Goal: Information Seeking & Learning: Learn about a topic

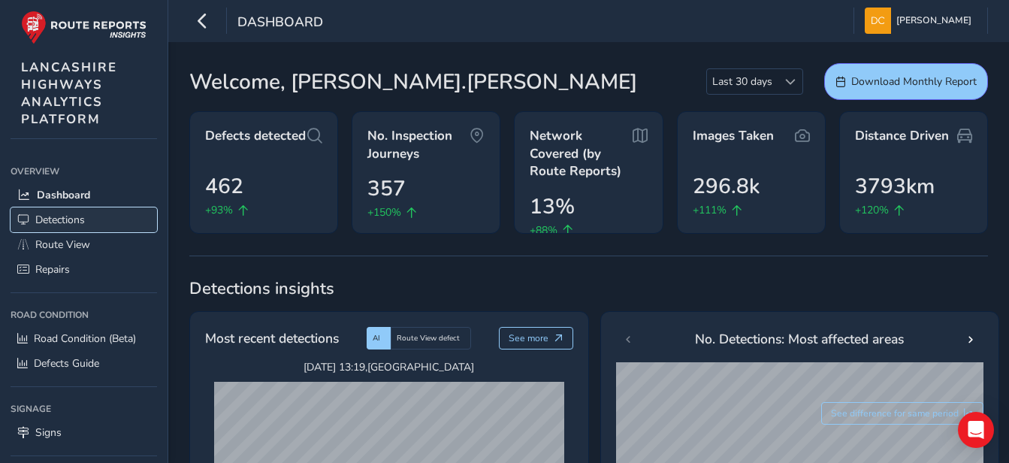
click at [58, 219] on span "Detections" at bounding box center [60, 220] width 50 height 14
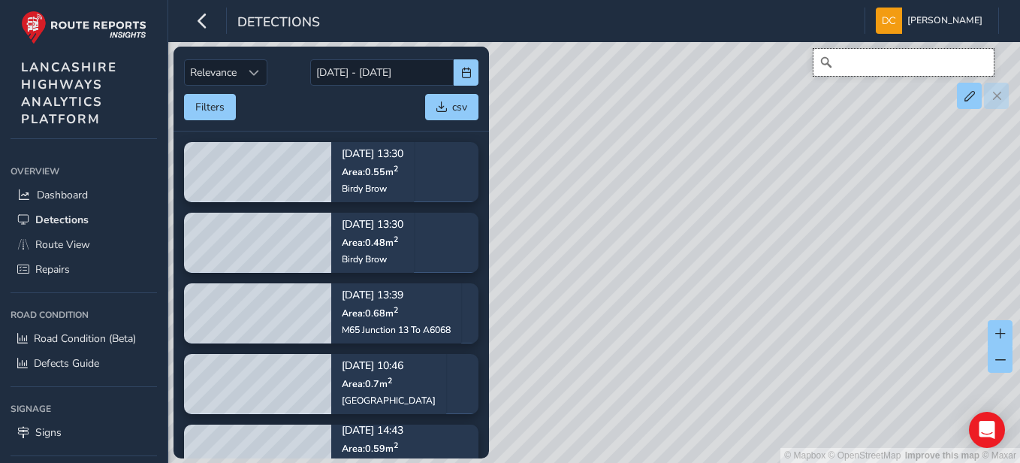
click at [868, 74] on input "Search" at bounding box center [903, 62] width 180 height 27
paste input "[URL][DOMAIN_NAME]"
type input "h"
click at [865, 68] on input "Search" at bounding box center [903, 62] width 180 height 27
paste input "[URL][DOMAIN_NAME]"
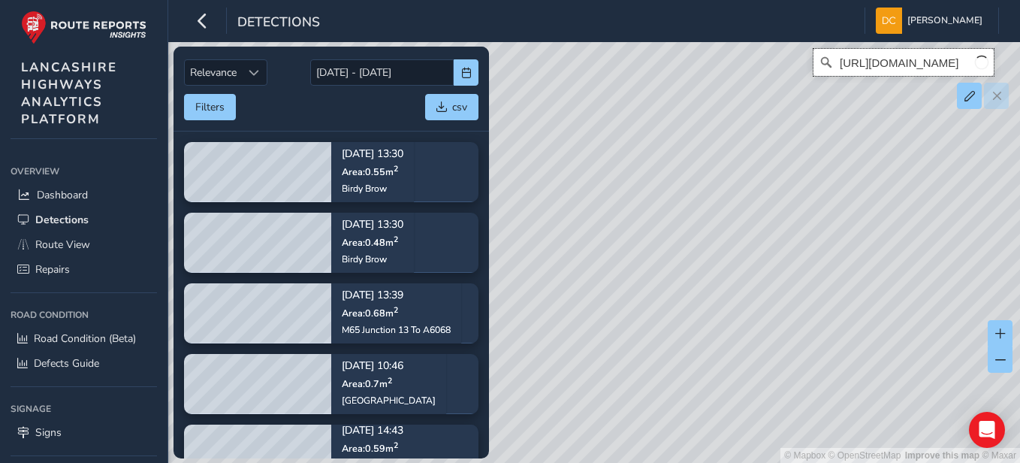
scroll to position [0, 357]
type input "[URL][DOMAIN_NAME]"
click at [980, 62] on icon "Clear" at bounding box center [981, 62] width 9 height 9
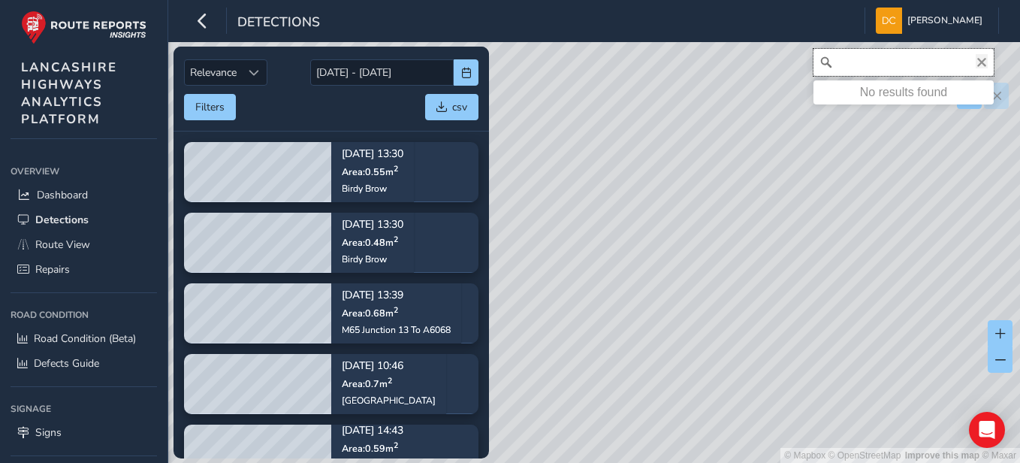
scroll to position [0, 0]
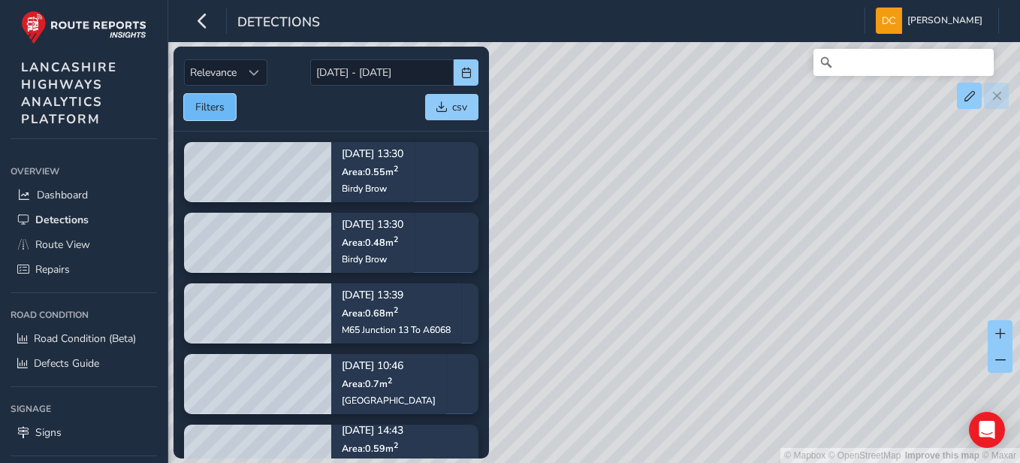
click at [204, 111] on button "Filters" at bounding box center [210, 107] width 52 height 26
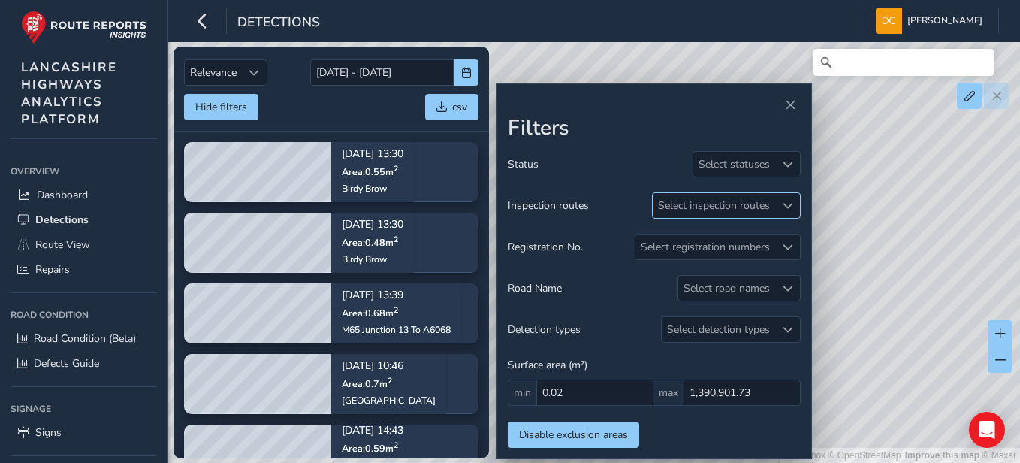
click at [715, 205] on div "Select inspection routes" at bounding box center [714, 205] width 122 height 25
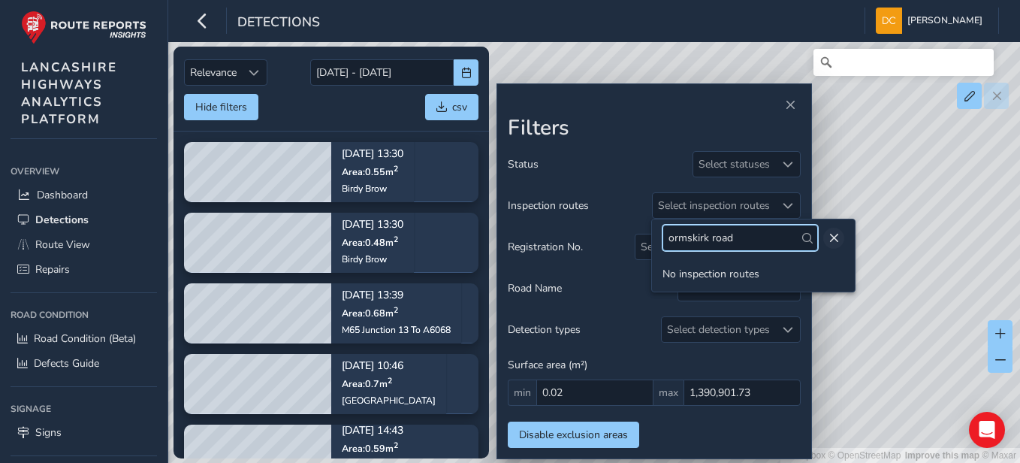
type input "ormskirk road"
click at [828, 237] on span "Close" at bounding box center [833, 238] width 11 height 11
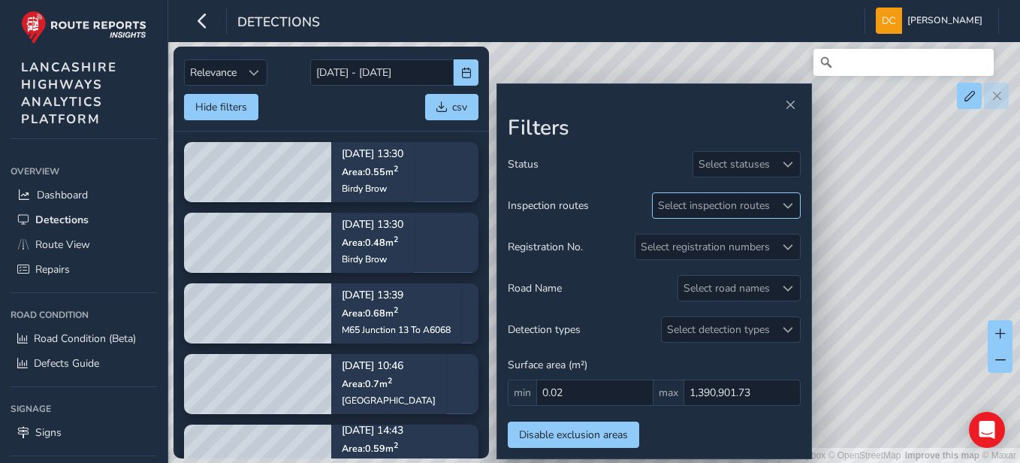
click at [700, 204] on div "Select inspection routes" at bounding box center [714, 205] width 122 height 25
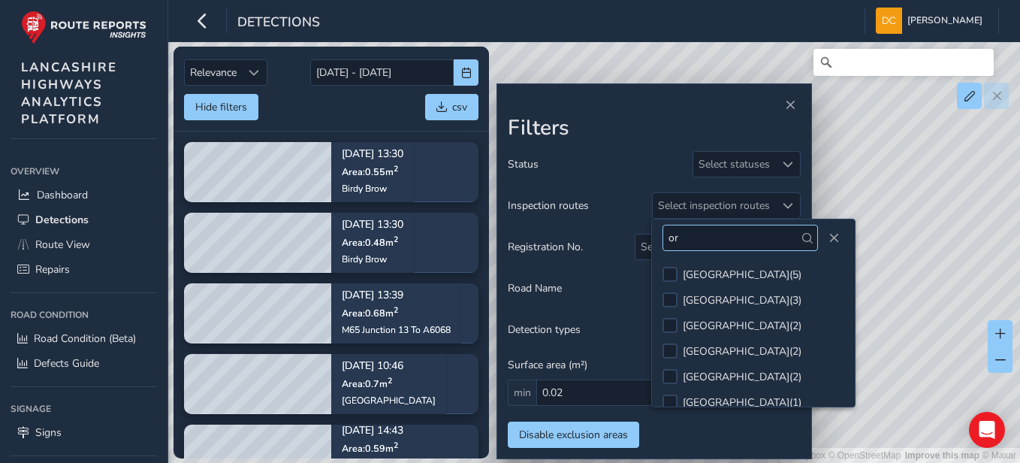
type input "o"
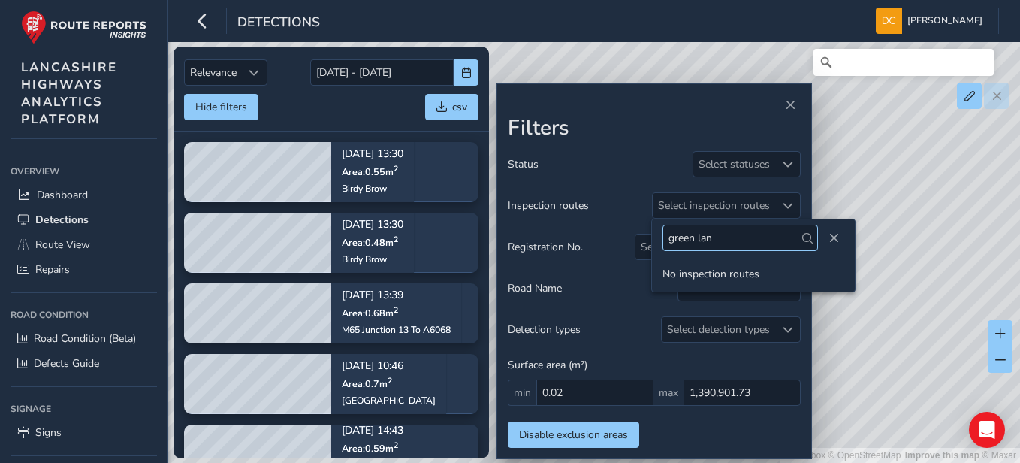
type input "green lane"
drag, startPoint x: 728, startPoint y: 239, endPoint x: 647, endPoint y: 239, distance: 80.4
click at [647, 239] on body "Detections [PERSON_NAME] Colour Scheme: Dark Dim Light Logout Relevance Relevan…" at bounding box center [510, 231] width 1020 height 463
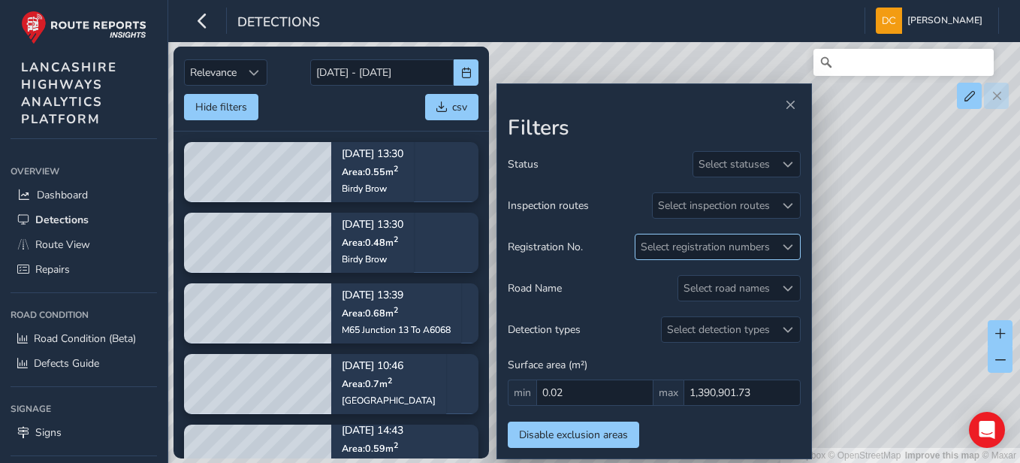
click at [723, 247] on div "Select registration numbers" at bounding box center [705, 246] width 140 height 25
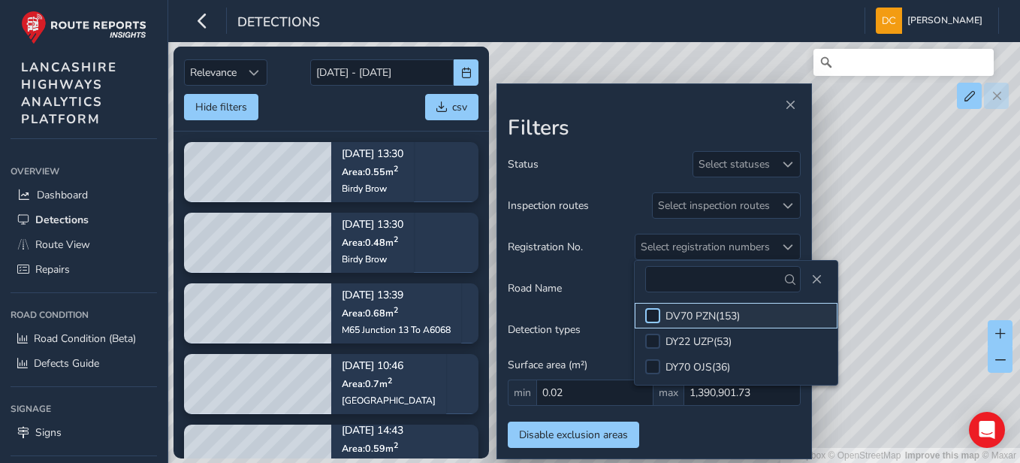
click at [651, 309] on div at bounding box center [652, 315] width 15 height 15
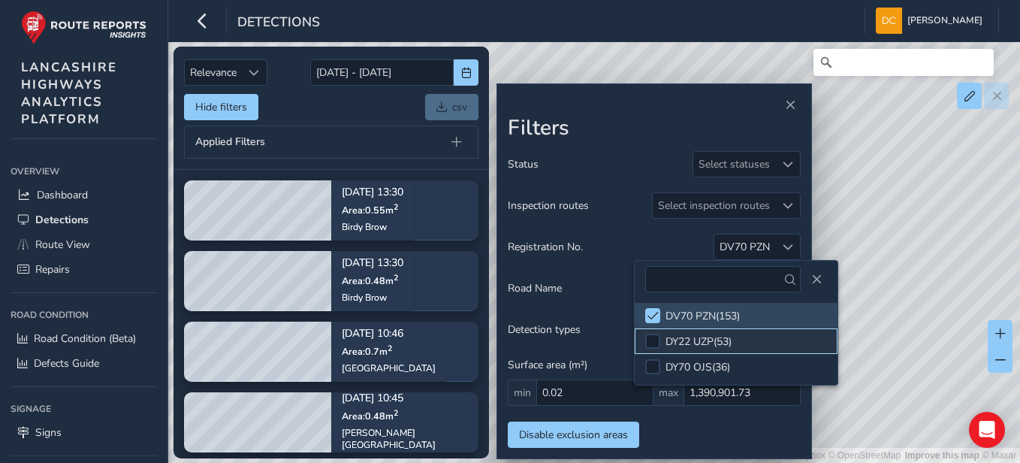
click at [654, 332] on li "DY22 UZP ( 53 )" at bounding box center [736, 341] width 203 height 26
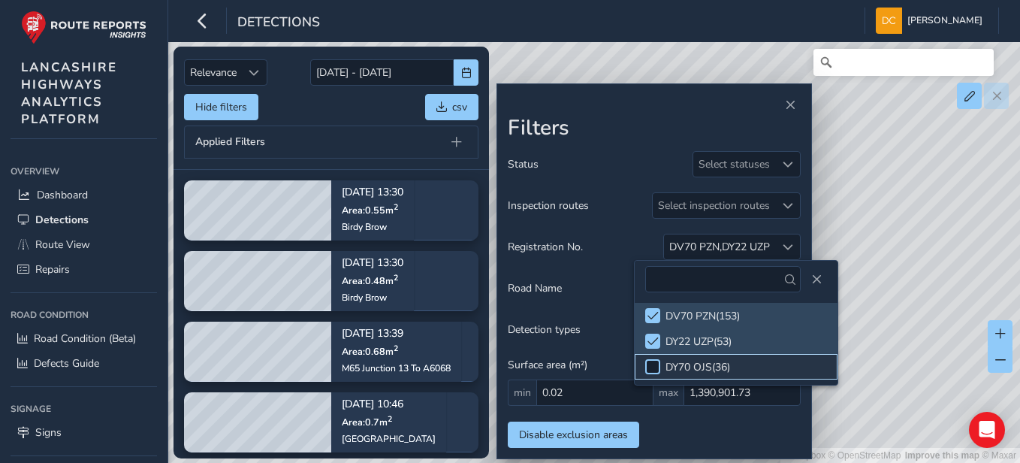
click at [653, 368] on div at bounding box center [652, 366] width 15 height 15
click at [764, 204] on div "Select inspection routes" at bounding box center [714, 205] width 122 height 25
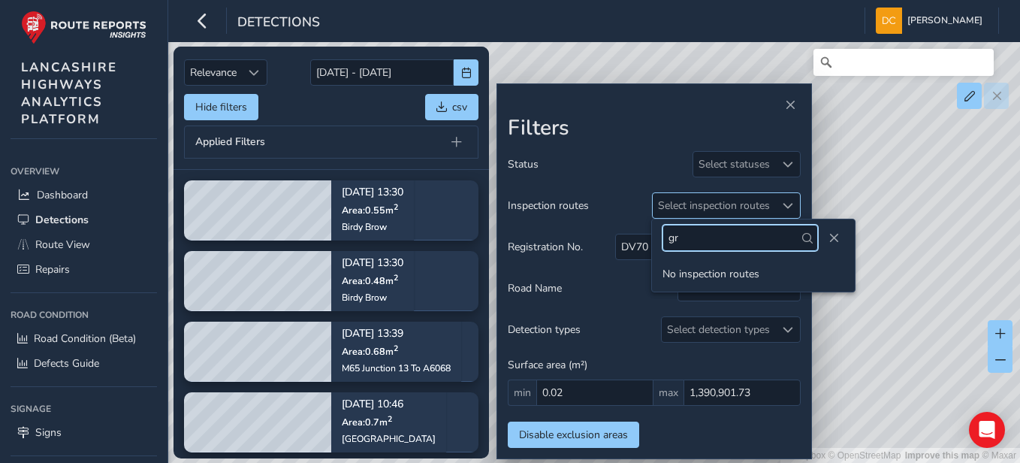
type input "g"
type input "scarisbrick street"
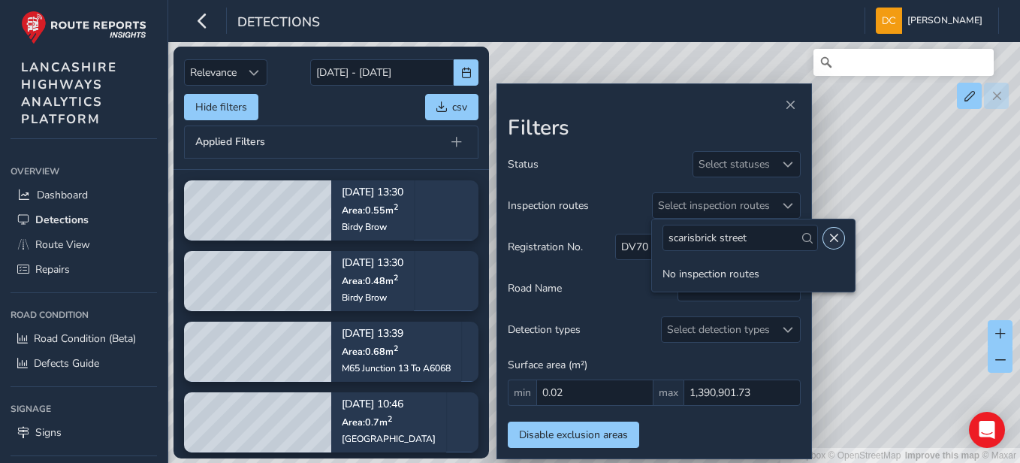
click at [828, 235] on span "Close" at bounding box center [833, 238] width 11 height 11
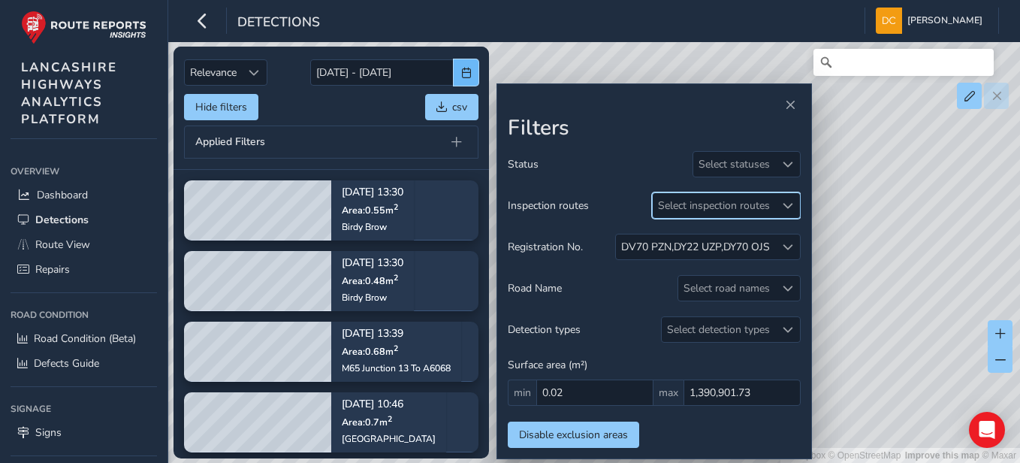
click at [461, 77] on span "button" at bounding box center [466, 73] width 11 height 11
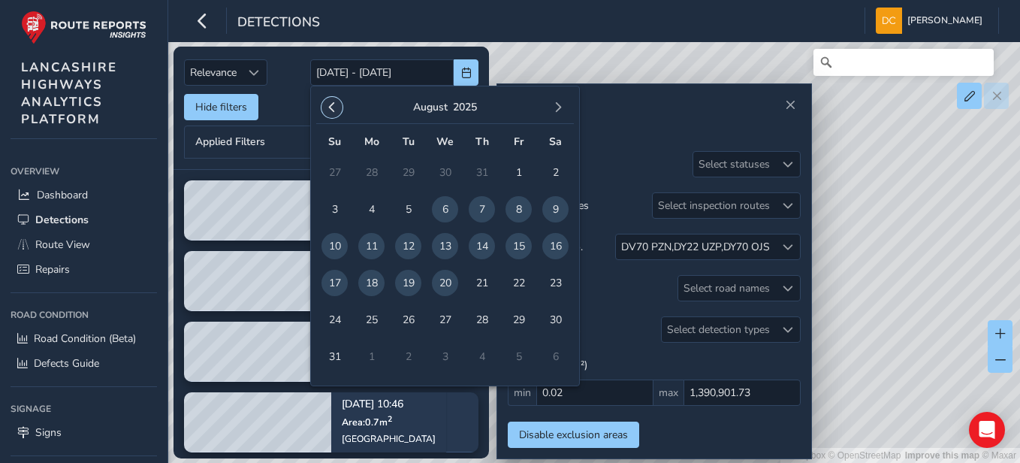
click at [328, 104] on span "button" at bounding box center [332, 107] width 11 height 11
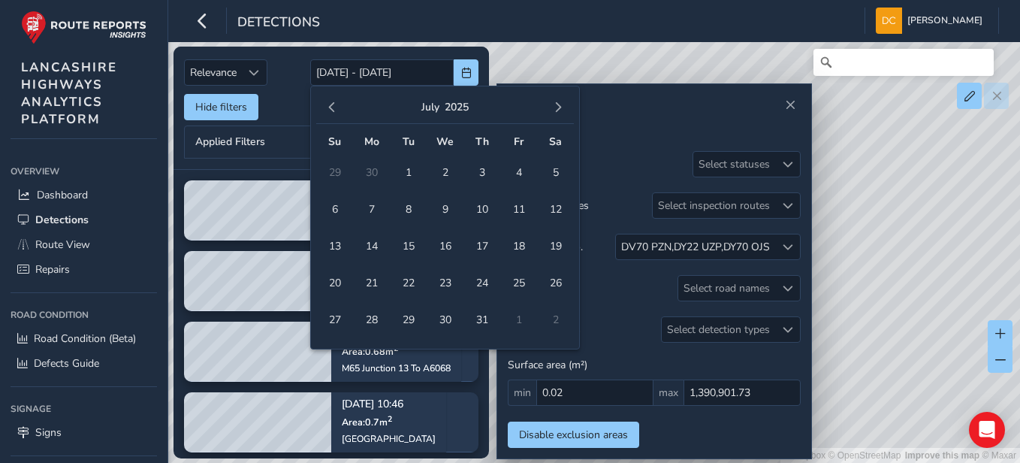
click at [328, 104] on span "button" at bounding box center [332, 107] width 11 height 11
click at [333, 170] on span "1" at bounding box center [334, 172] width 26 height 26
type input "[DATE]"
click at [554, 109] on span "button" at bounding box center [558, 107] width 11 height 11
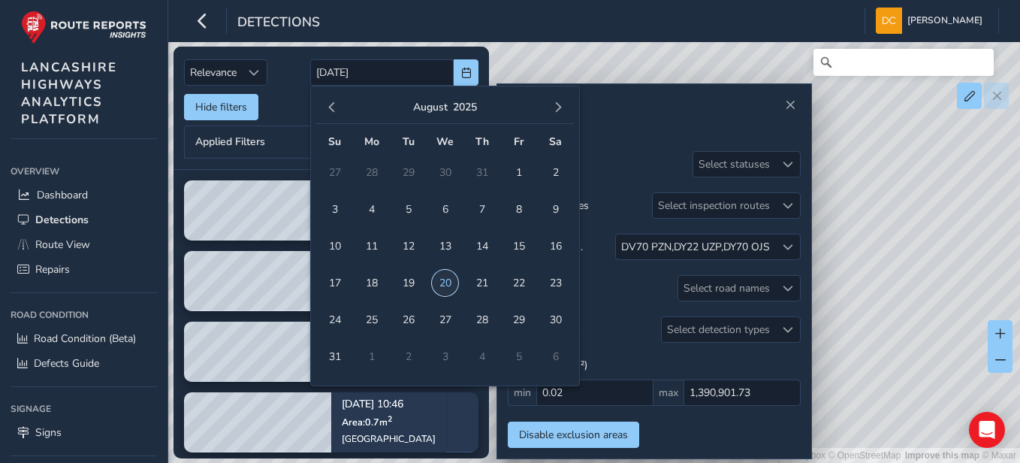
click at [439, 284] on span "20" at bounding box center [445, 283] width 26 height 26
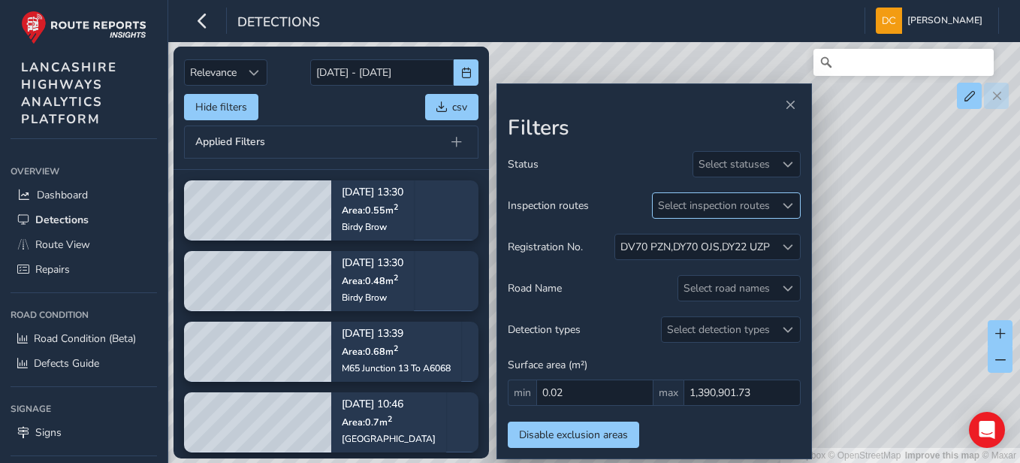
click at [684, 203] on div "Select inspection routes" at bounding box center [714, 205] width 122 height 25
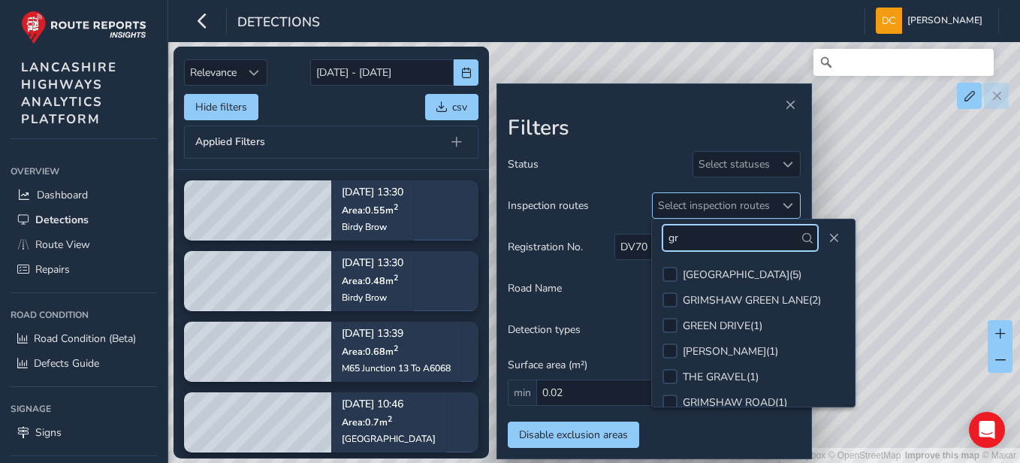
type input "g"
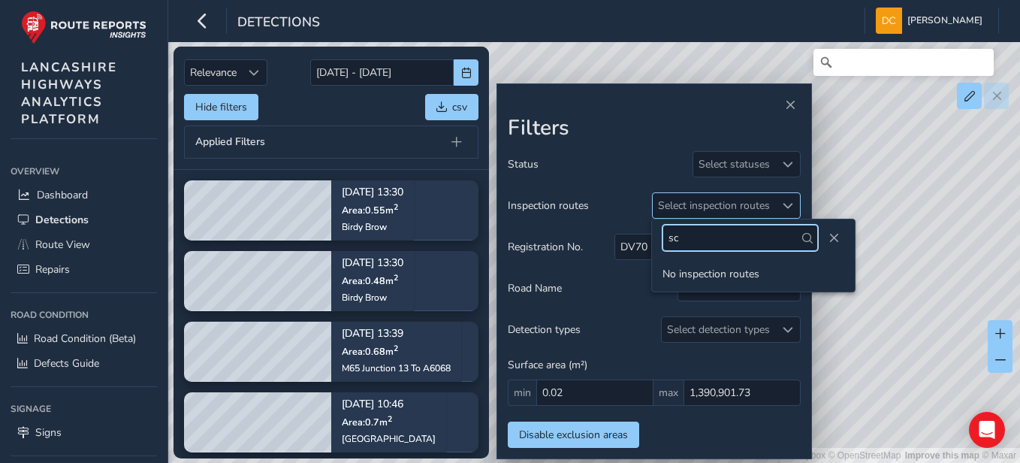
type input "s"
